Goal: Task Accomplishment & Management: Manage account settings

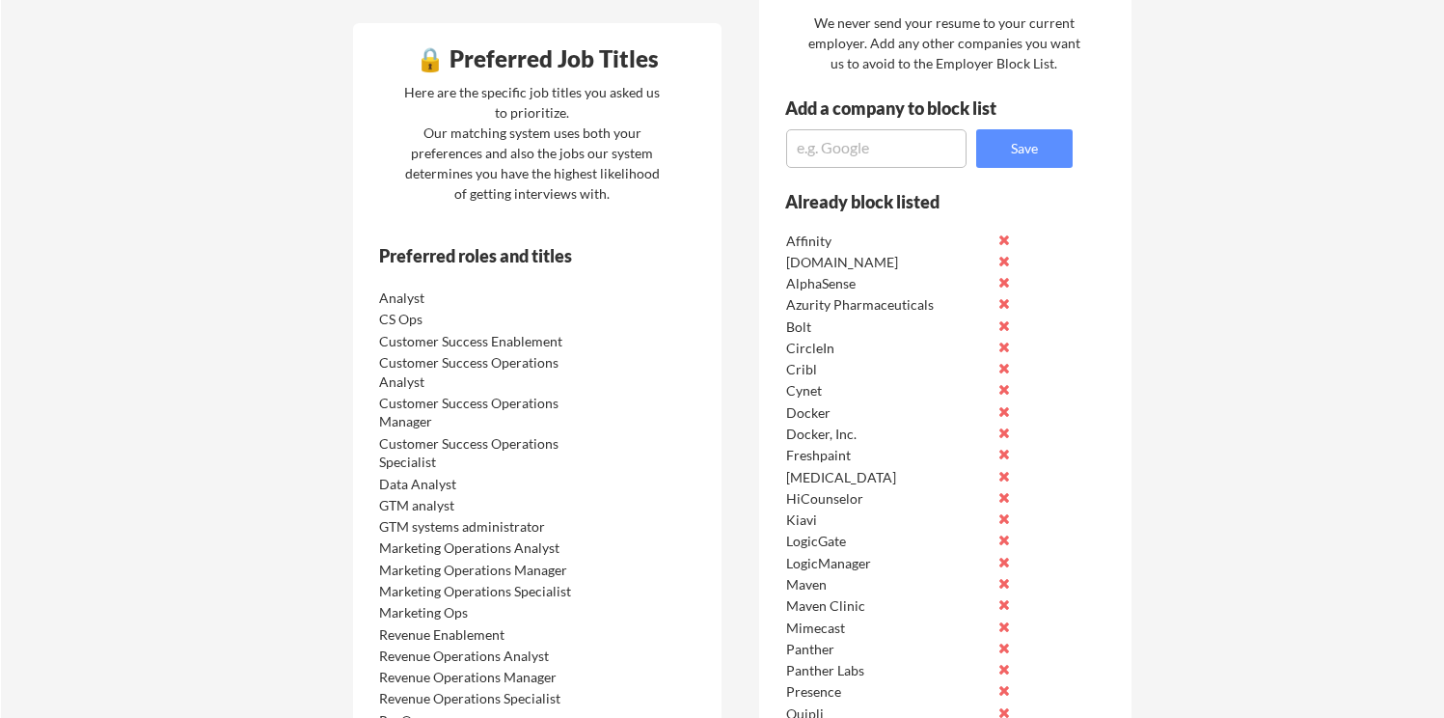
scroll to position [913, 0]
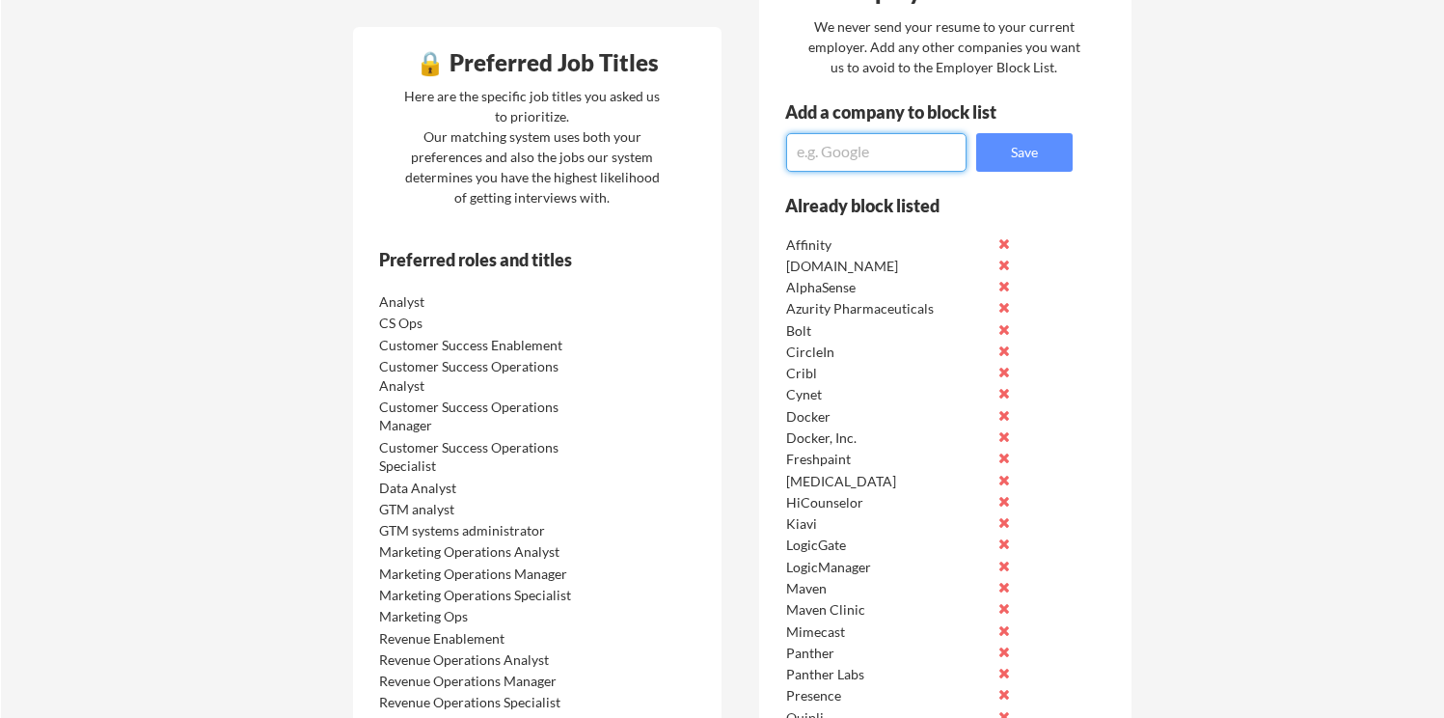
click at [917, 160] on textarea at bounding box center [876, 152] width 180 height 39
type textarea "NContracts"
click at [1011, 174] on div "Employer Block List We never send your resume to your current employer. Add any…" at bounding box center [945, 529] width 372 height 1147
click at [1011, 156] on button "Save" at bounding box center [1024, 152] width 96 height 39
click at [880, 152] on textarea at bounding box center [876, 152] width 180 height 39
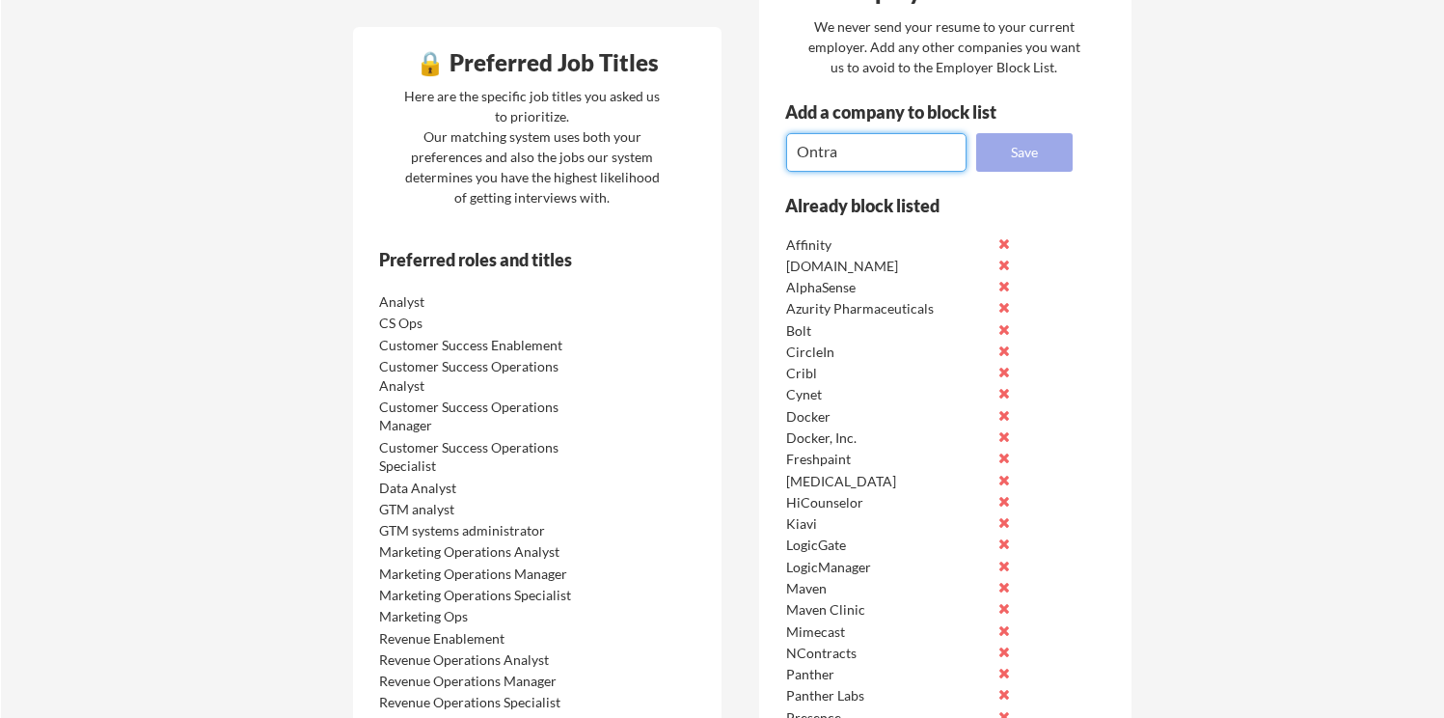
type textarea "Ontra"
click at [1005, 163] on button "Save" at bounding box center [1024, 152] width 96 height 39
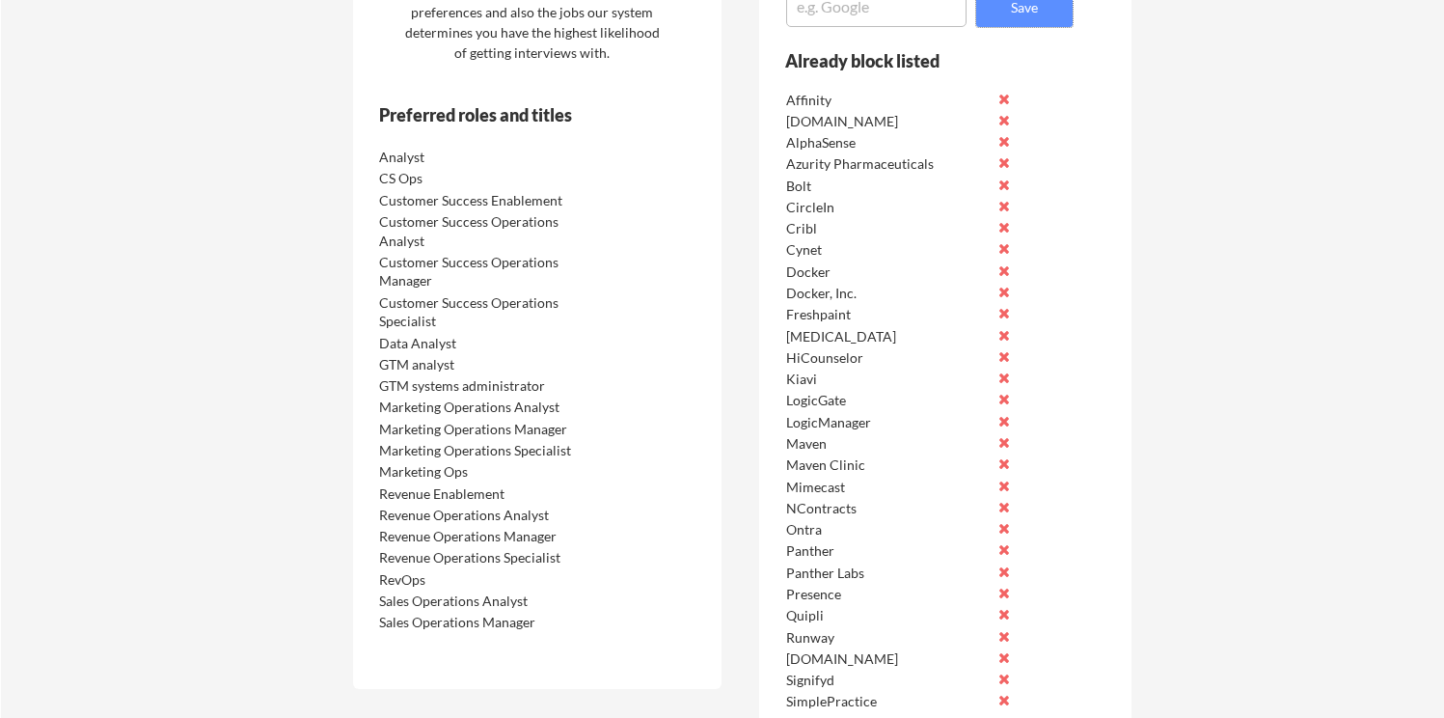
scroll to position [1089, 0]
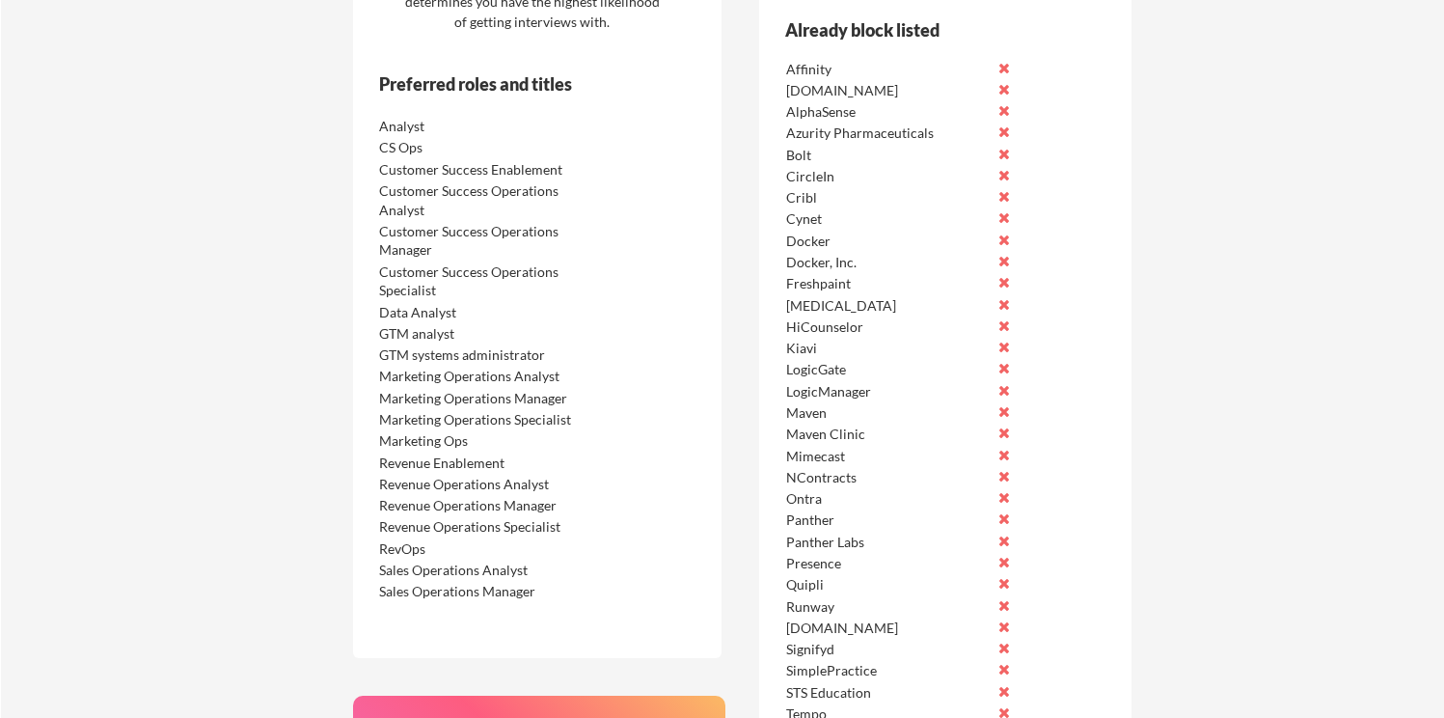
click at [1001, 500] on button at bounding box center [1003, 497] width 14 height 14
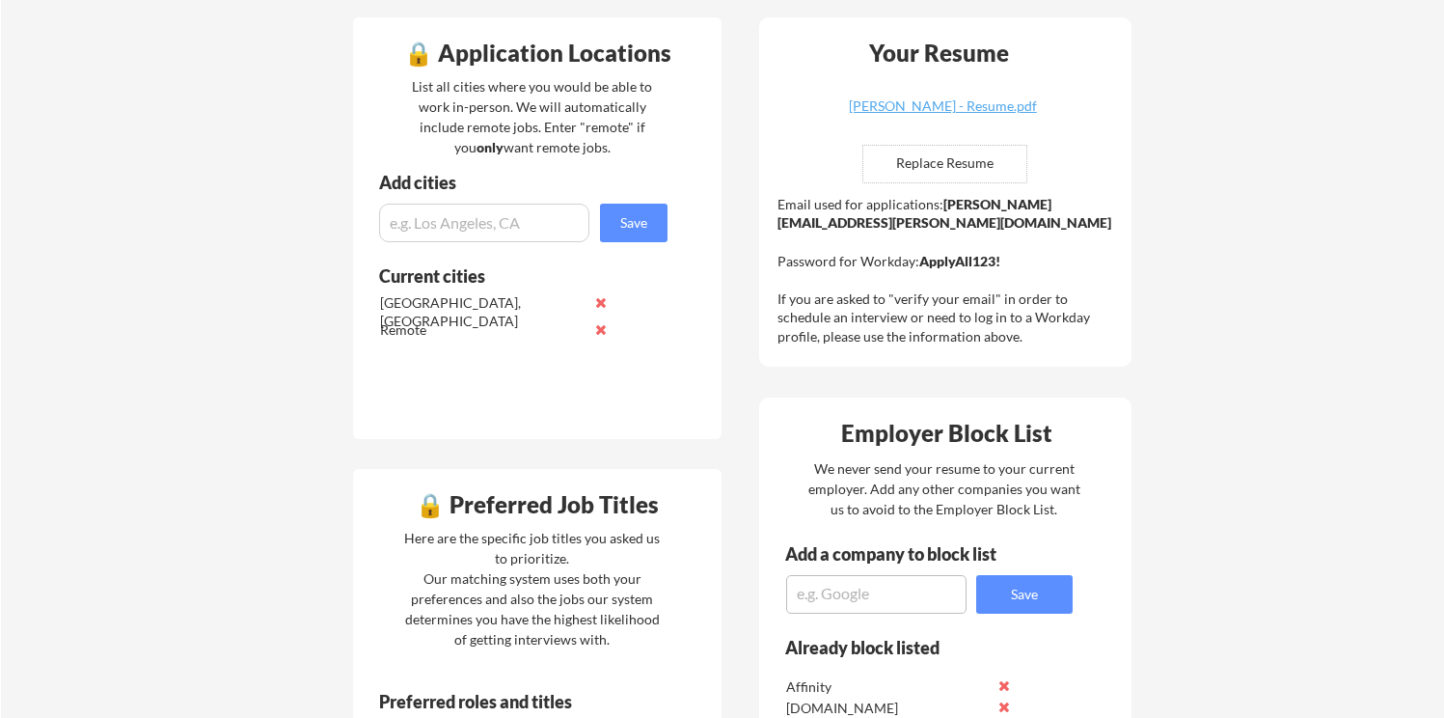
scroll to position [338, 0]
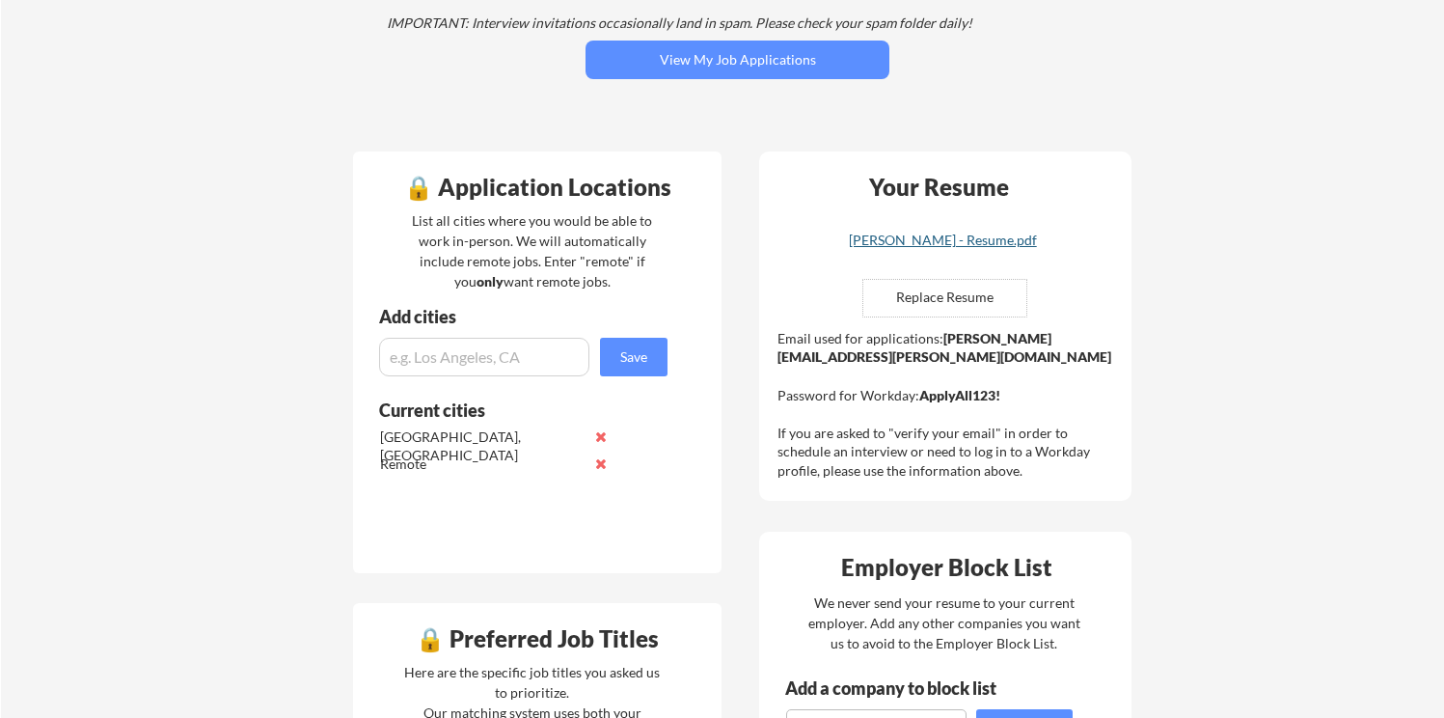
click at [898, 240] on div "Danielle Oshetsky - Resume.pdf" at bounding box center [943, 240] width 230 height 14
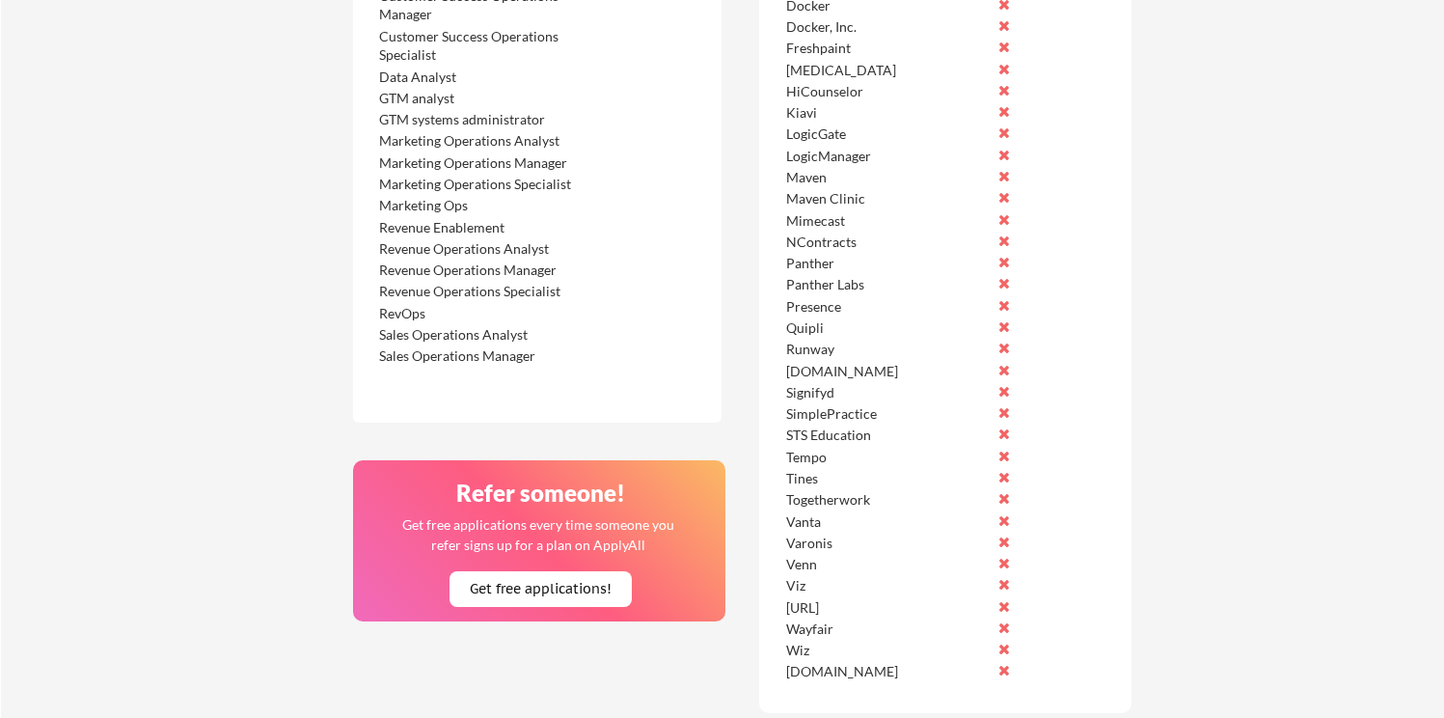
scroll to position [1141, 0]
